Goal: Transaction & Acquisition: Purchase product/service

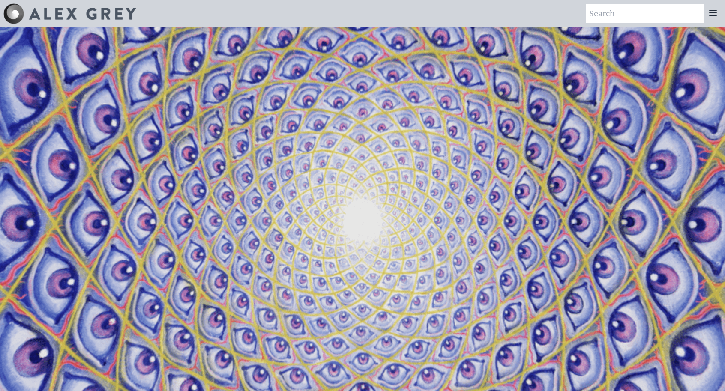
click at [714, 14] on icon at bounding box center [713, 13] width 10 height 10
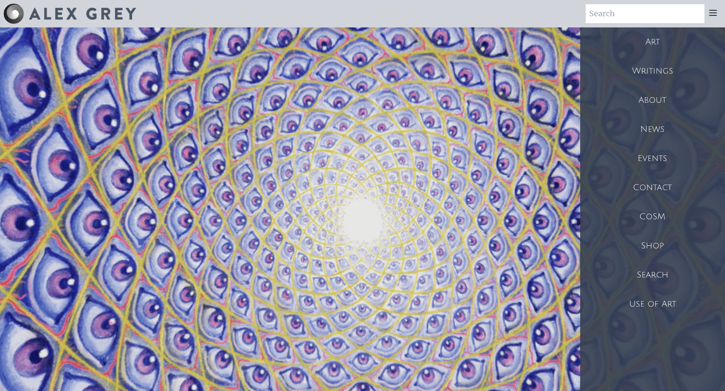
click at [657, 242] on div "Shop" at bounding box center [652, 245] width 145 height 29
